Goal: Task Accomplishment & Management: Manage account settings

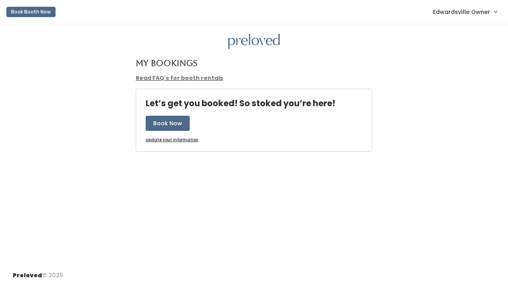
click at [462, 10] on span "Edwardsville Owner" at bounding box center [461, 12] width 57 height 9
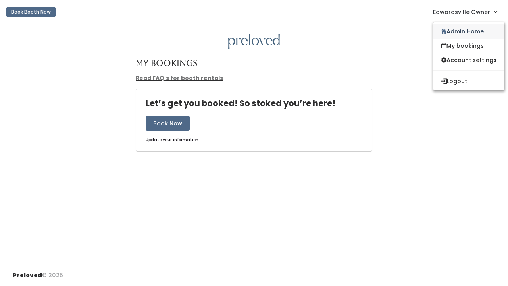
click at [454, 28] on link "Admin Home" at bounding box center [469, 31] width 71 height 14
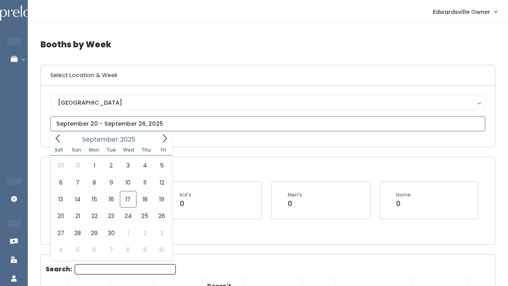
click at [134, 124] on input "text" at bounding box center [267, 123] width 435 height 15
type input "September 13 to September 19"
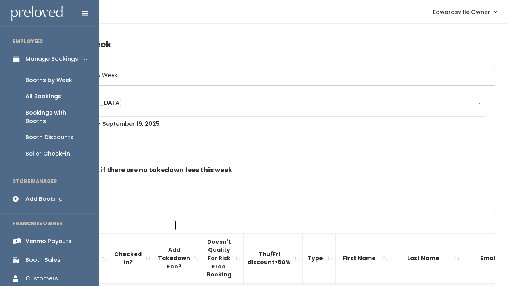
click at [51, 129] on link "Booth Discounts" at bounding box center [49, 137] width 99 height 16
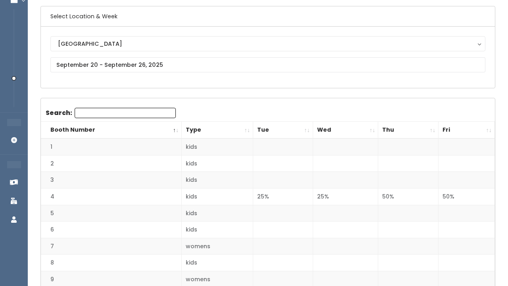
scroll to position [36, 0]
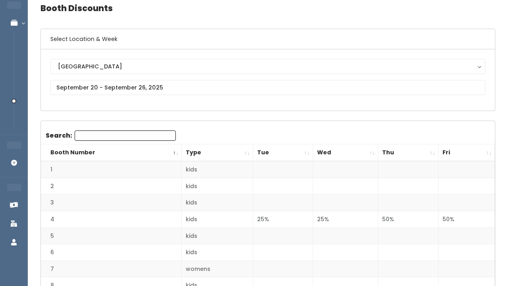
click at [137, 79] on div "[GEOGRAPHIC_DATA] [GEOGRAPHIC_DATA]" at bounding box center [267, 80] width 435 height 42
click at [137, 88] on input "text" at bounding box center [267, 87] width 435 height 15
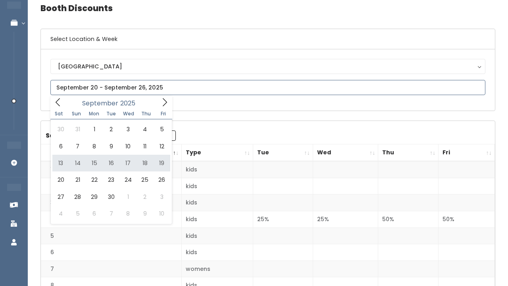
type input "[DATE] to [DATE]"
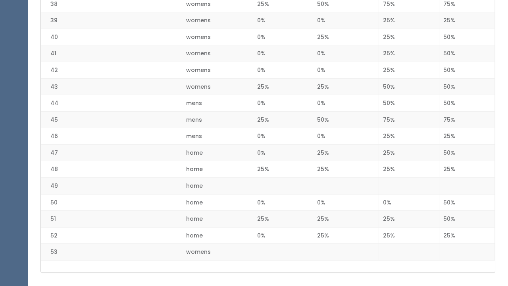
scroll to position [814, 0]
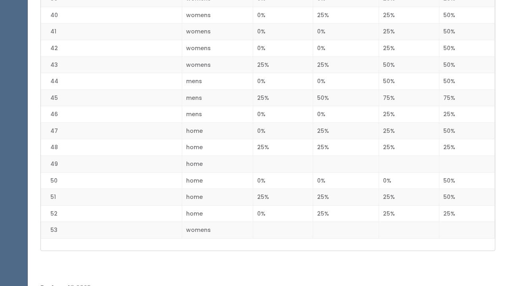
click at [141, 285] on div "Preloved © 2025" at bounding box center [268, 287] width 481 height 21
click at [96, 285] on div "Preloved © 2025" at bounding box center [268, 287] width 481 height 21
click at [80, 285] on div "Preloved © 2025" at bounding box center [268, 287] width 481 height 21
click at [119, 285] on div "Preloved © 2025" at bounding box center [268, 287] width 481 height 21
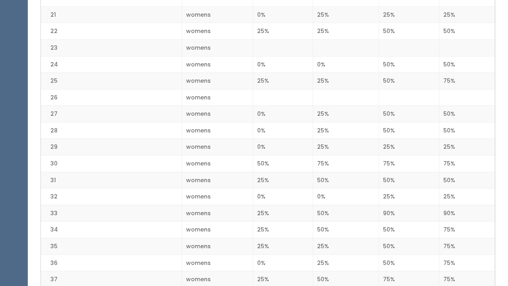
scroll to position [648, 0]
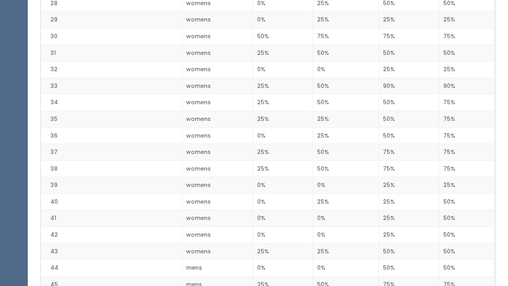
click at [266, 5] on td "0%" at bounding box center [283, 3] width 60 height 17
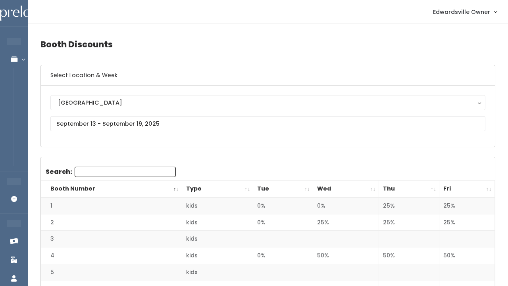
scroll to position [0, 0]
